Goal: Navigation & Orientation: Understand site structure

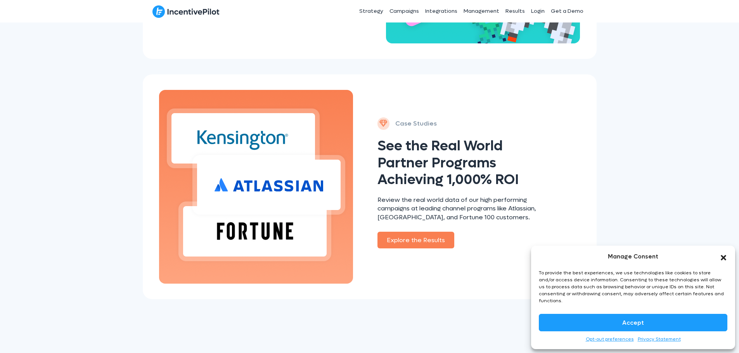
scroll to position [892, 0]
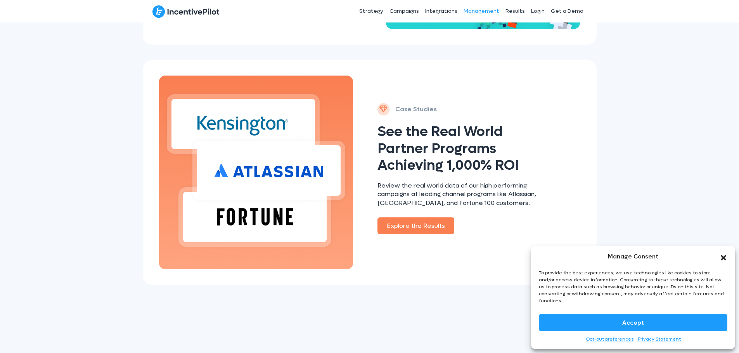
click at [487, 9] on link "Management" at bounding box center [481, 11] width 42 height 19
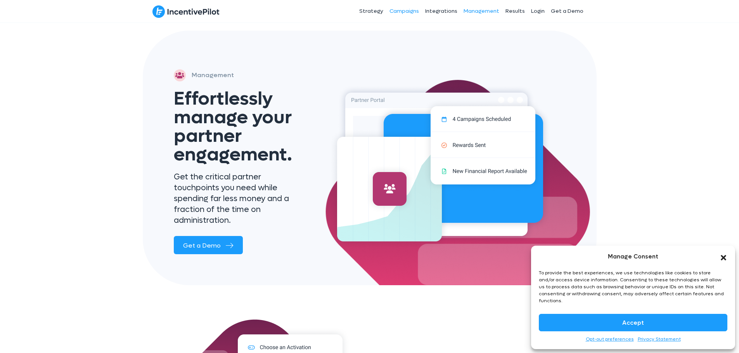
click at [409, 9] on link "Campaigns" at bounding box center [404, 11] width 36 height 19
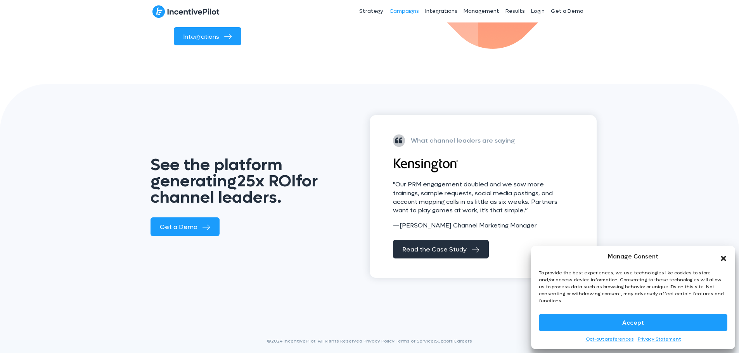
scroll to position [990, 0]
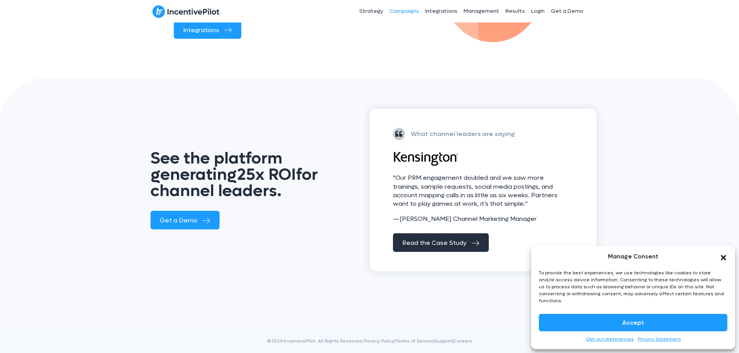
click at [724, 262] on icon "Close dialog" at bounding box center [723, 258] width 8 height 8
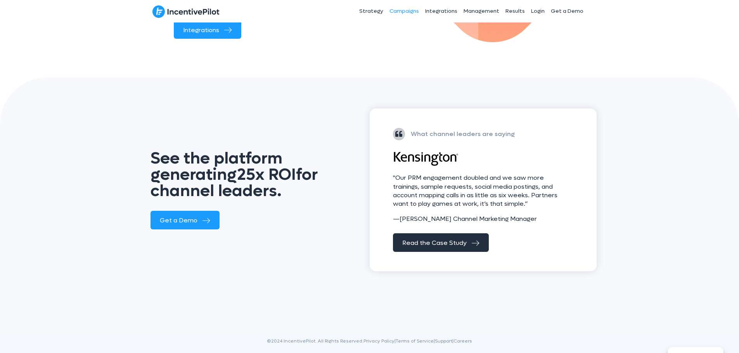
drag, startPoint x: 294, startPoint y: 344, endPoint x: 324, endPoint y: 341, distance: 30.5
click at [296, 344] on div "©2024 IncentivePilot. All Rights Reserved. Privacy Policy | Terms of Service | …" at bounding box center [369, 345] width 434 height 16
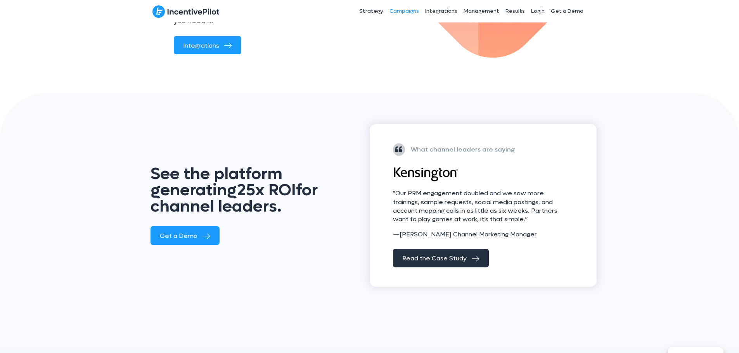
click at [329, 341] on div "©2024 IncentivePilot. All Rights Reserved. Privacy Policy | Terms of Service | …" at bounding box center [369, 345] width 434 height 16
click at [375, 340] on link "Privacy Policy" at bounding box center [378, 341] width 31 height 6
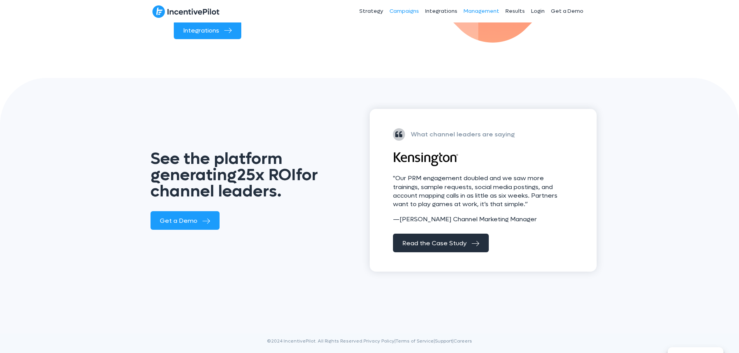
click at [482, 10] on link "Management" at bounding box center [481, 11] width 42 height 19
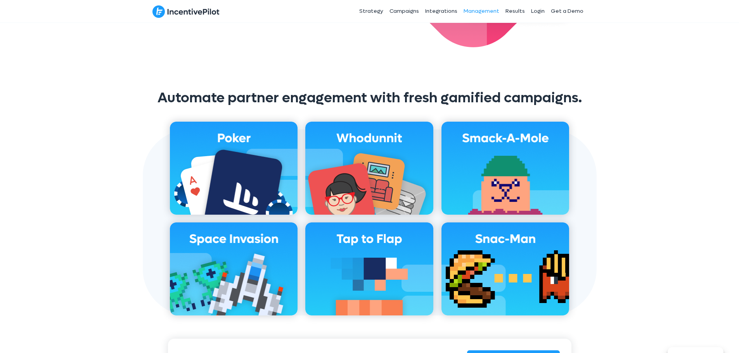
scroll to position [659, 0]
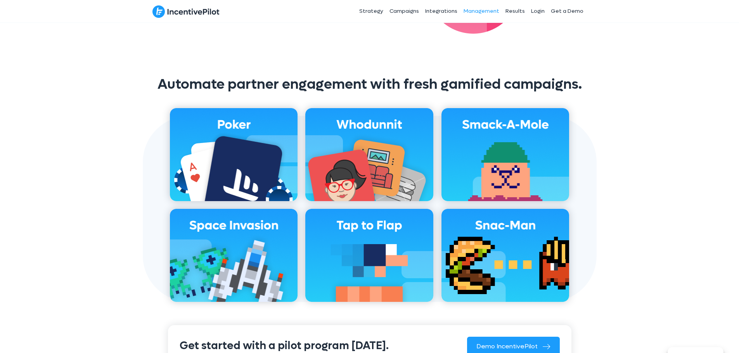
click at [377, 214] on img at bounding box center [369, 255] width 128 height 93
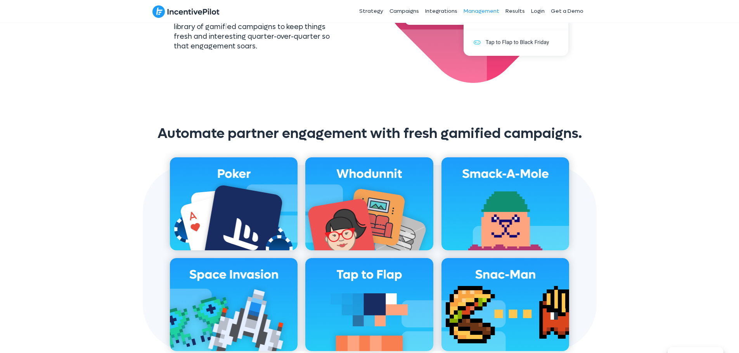
scroll to position [616, 0]
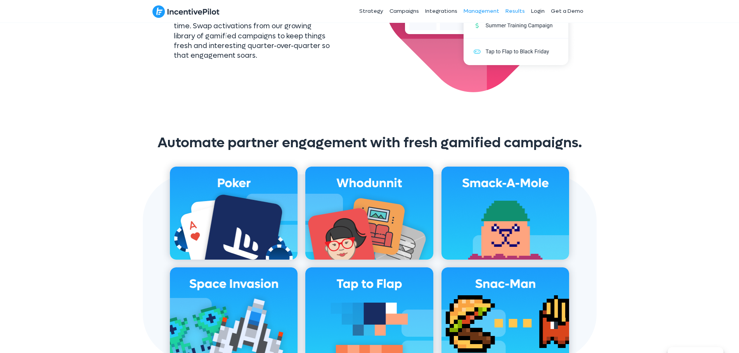
click at [518, 9] on link "Results" at bounding box center [515, 11] width 26 height 19
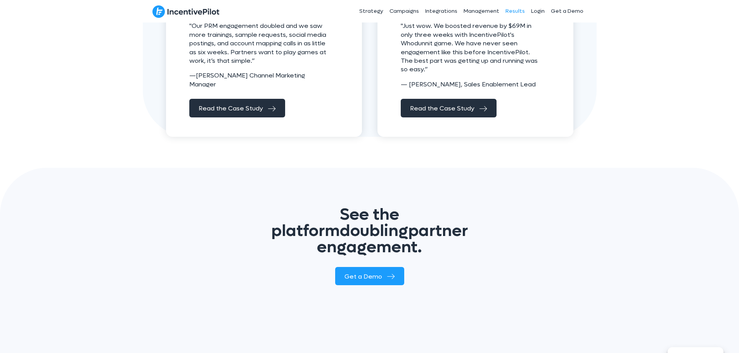
scroll to position [282, 0]
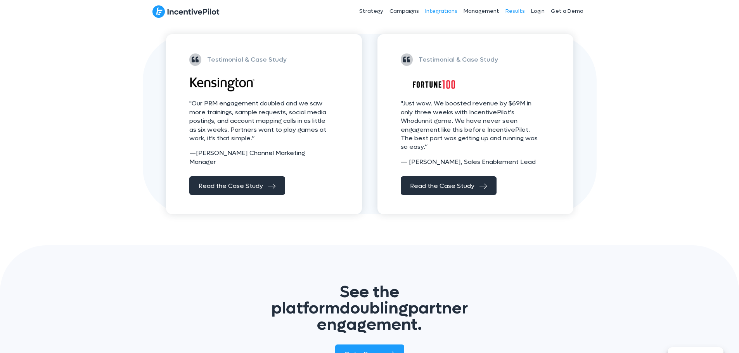
click at [433, 10] on link "Integrations" at bounding box center [441, 11] width 38 height 19
